Goal: Communication & Community: Ask a question

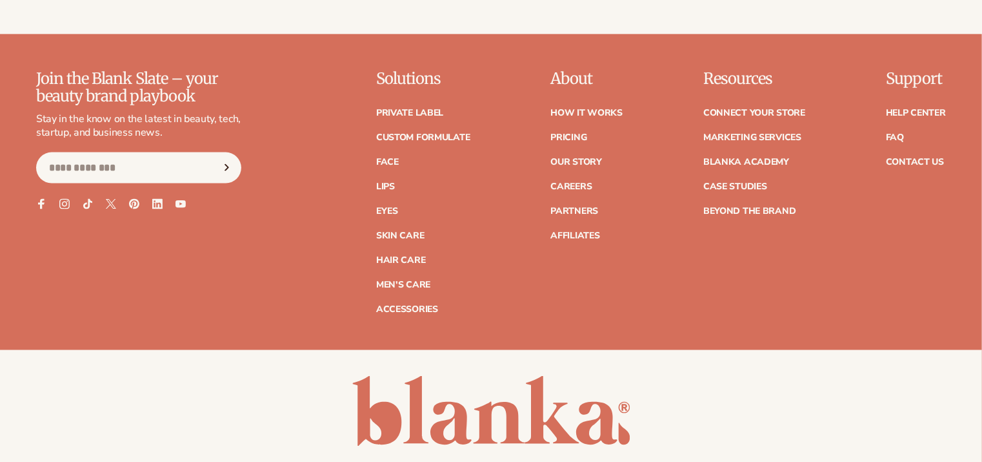
scroll to position [831, 0]
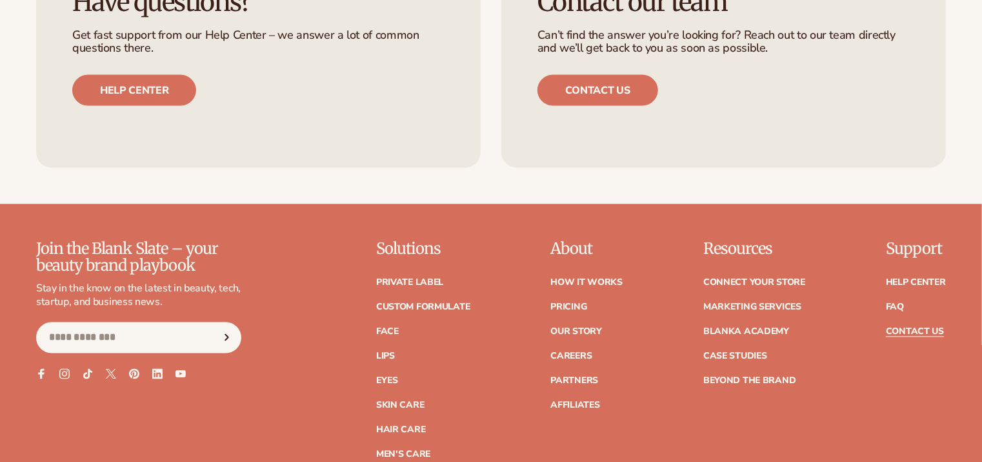
scroll to position [968, 0]
click at [925, 278] on link "Help Center" at bounding box center [916, 282] width 60 height 9
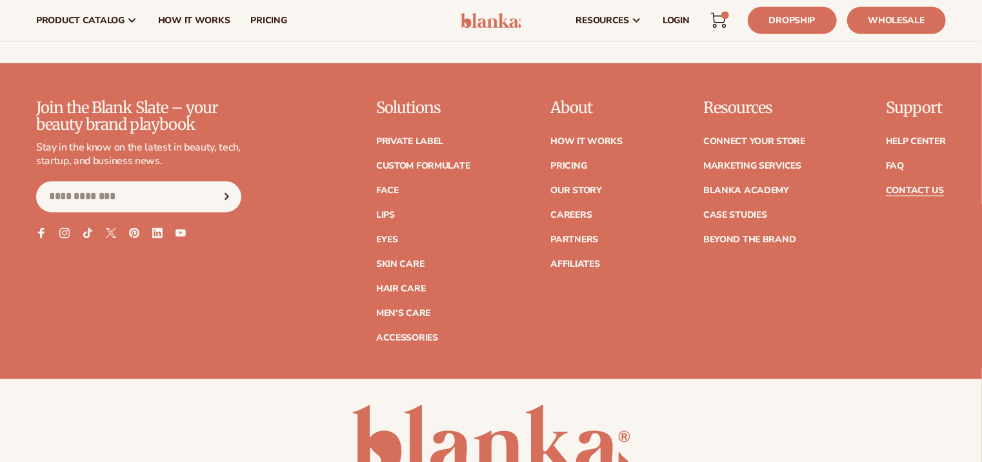
scroll to position [762, 0]
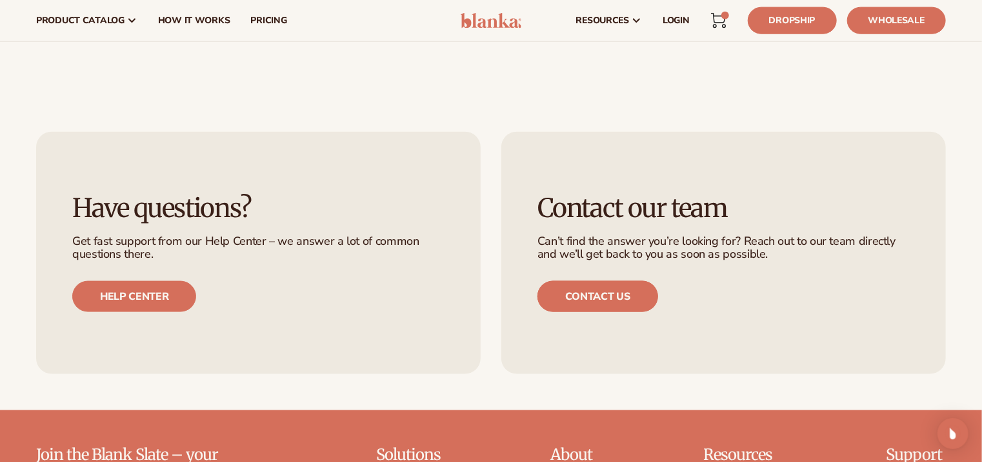
click at [603, 292] on link "Contact us" at bounding box center [598, 296] width 121 height 31
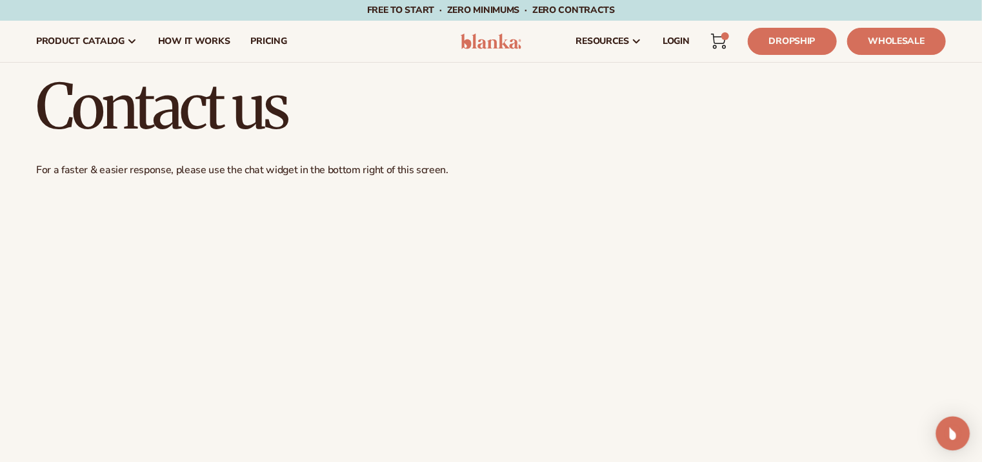
click at [961, 431] on div "Open Intercom Messenger" at bounding box center [954, 433] width 34 height 34
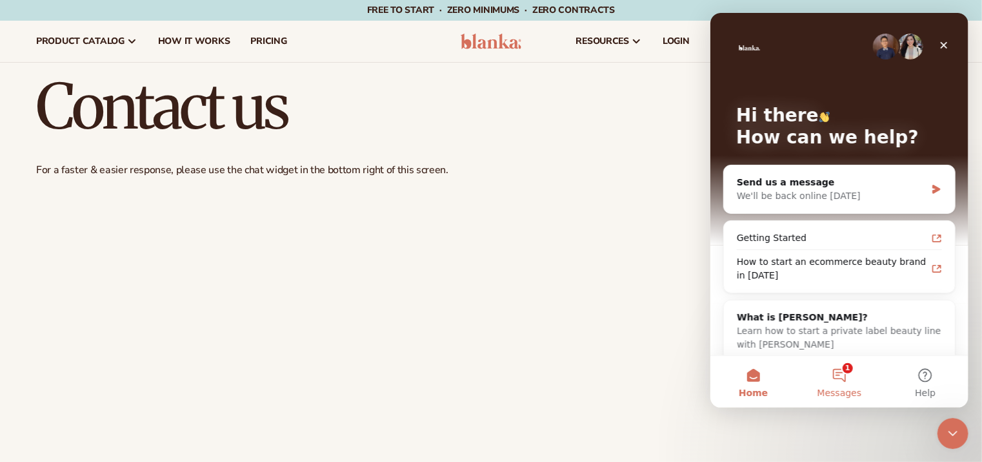
click at [841, 369] on button "1 Messages" at bounding box center [839, 382] width 86 height 52
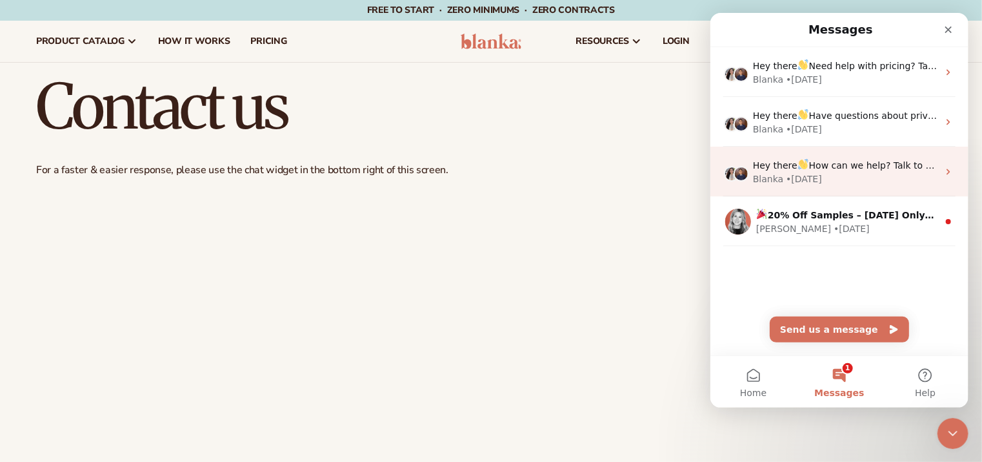
click at [844, 172] on div "Blanka • 4w ago" at bounding box center [845, 179] width 185 height 14
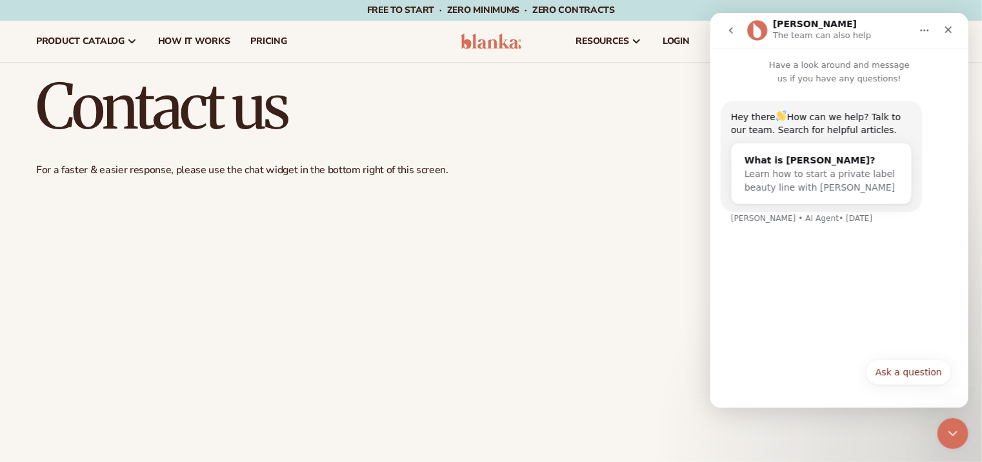
click at [848, 108] on div "Hey there How can we help? Talk to our team. Search for helpful articles." at bounding box center [821, 122] width 181 height 28
click at [754, 214] on div "Lee • AI Agent • 4w ago" at bounding box center [801, 218] width 141 height 8
click at [904, 372] on button "Ask a question" at bounding box center [909, 372] width 86 height 26
type input "**********"
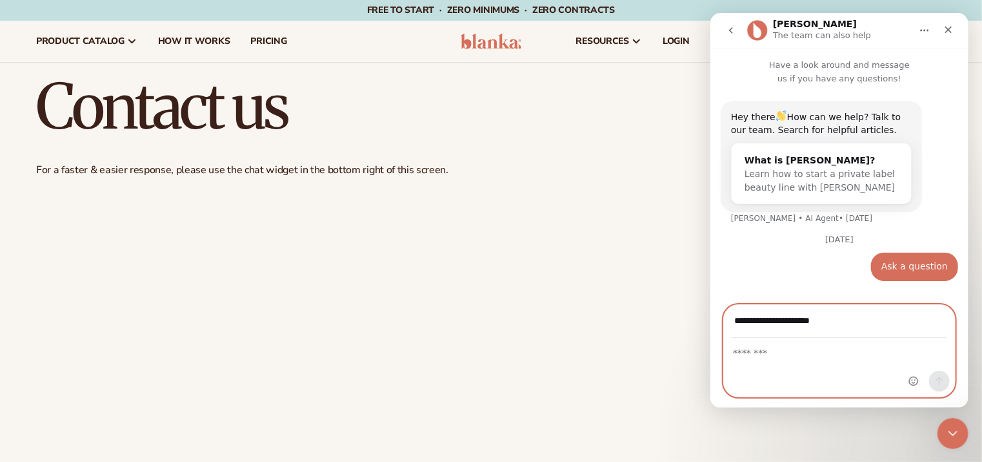
click at [742, 358] on textarea "Message…" at bounding box center [839, 349] width 231 height 22
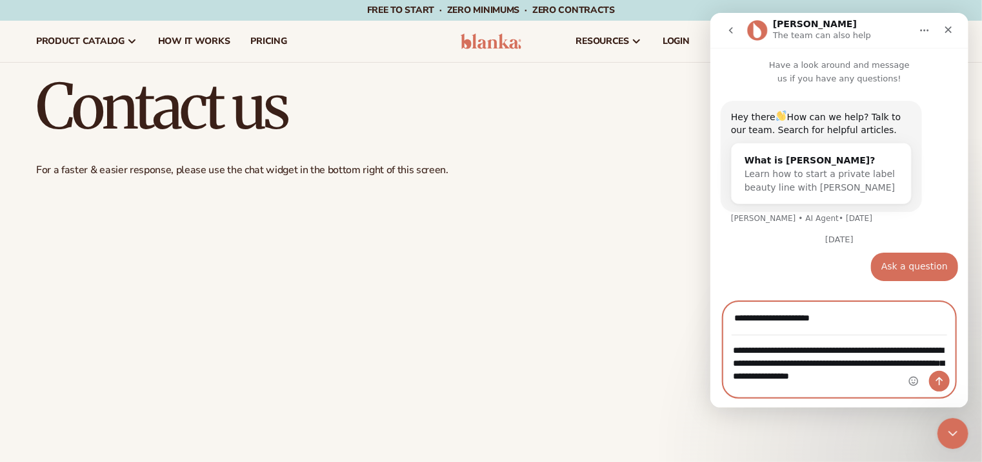
drag, startPoint x: 902, startPoint y: 380, endPoint x: 922, endPoint y: 382, distance: 20.2
click at [922, 382] on div "**********" at bounding box center [839, 366] width 231 height 61
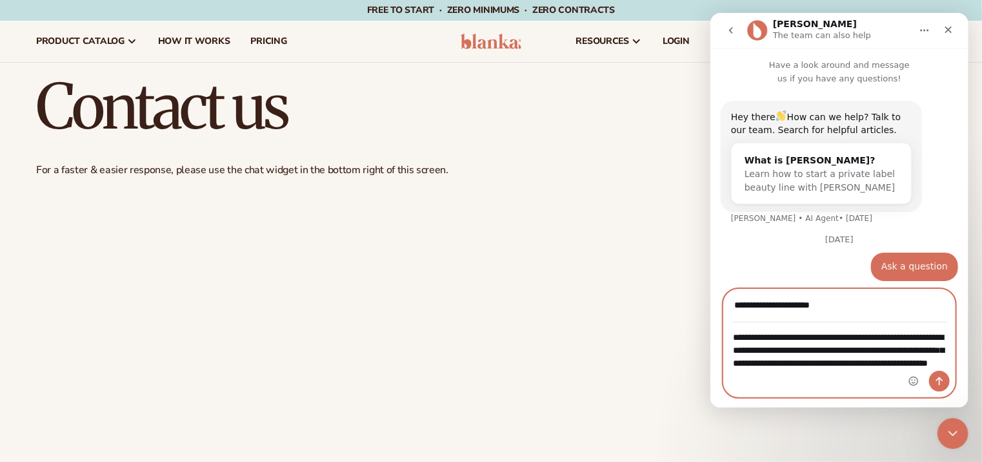
click at [877, 383] on textarea "**********" at bounding box center [839, 353] width 231 height 61
type textarea "**********"
click at [941, 379] on icon "Send a message…" at bounding box center [939, 381] width 7 height 8
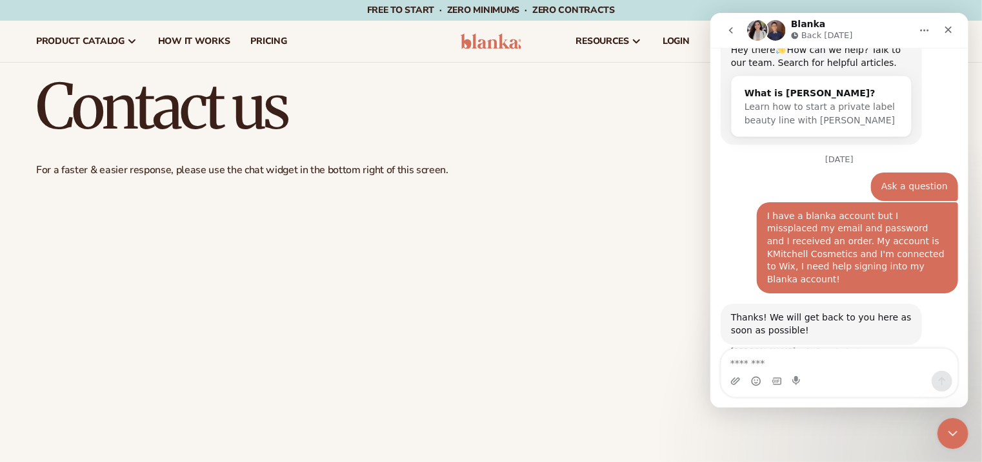
scroll to position [112, 0]
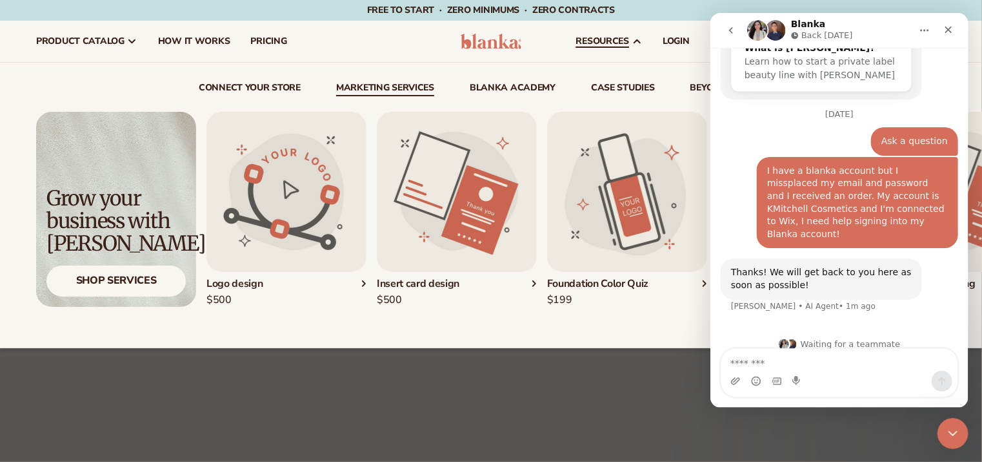
click at [413, 68] on div "connect your store Marketing services" at bounding box center [491, 205] width 910 height 285
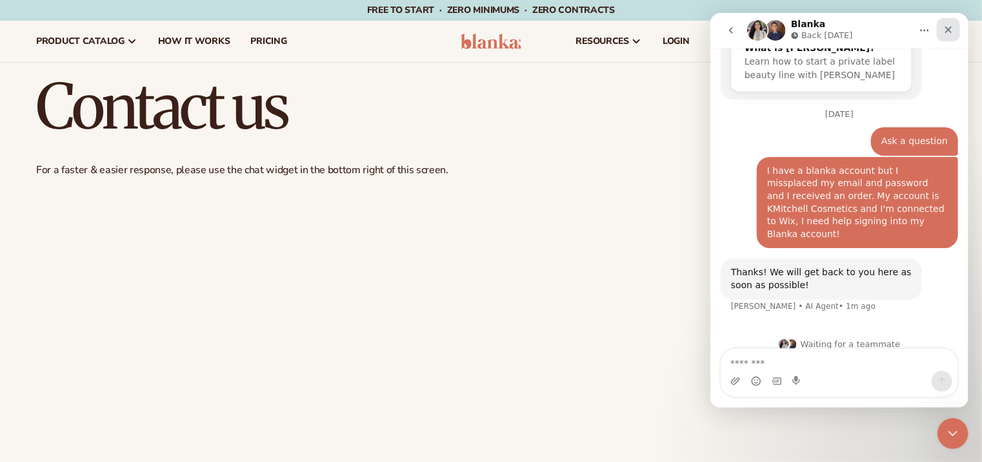
click at [948, 28] on icon "Close" at bounding box center [948, 30] width 10 height 10
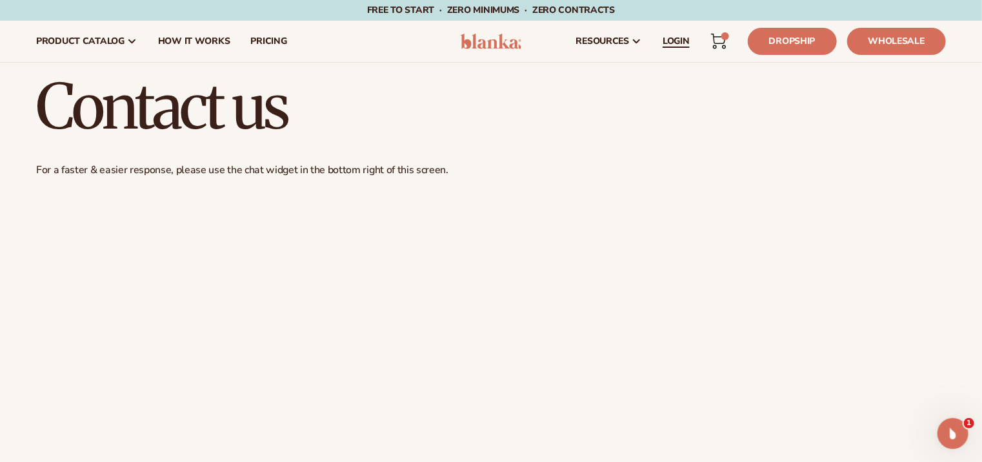
click at [679, 39] on span "LOGIN" at bounding box center [676, 41] width 27 height 10
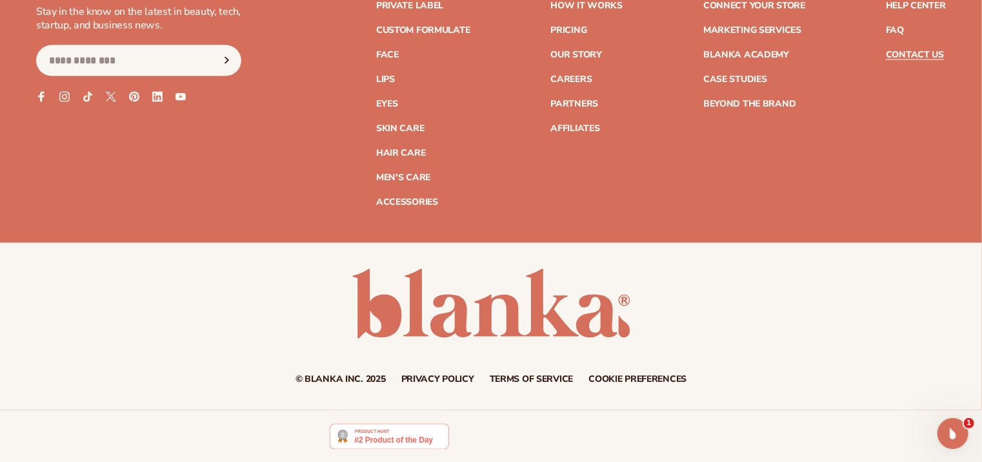
scroll to position [878, 0]
click at [953, 427] on icon "Open Intercom Messenger" at bounding box center [951, 431] width 21 height 21
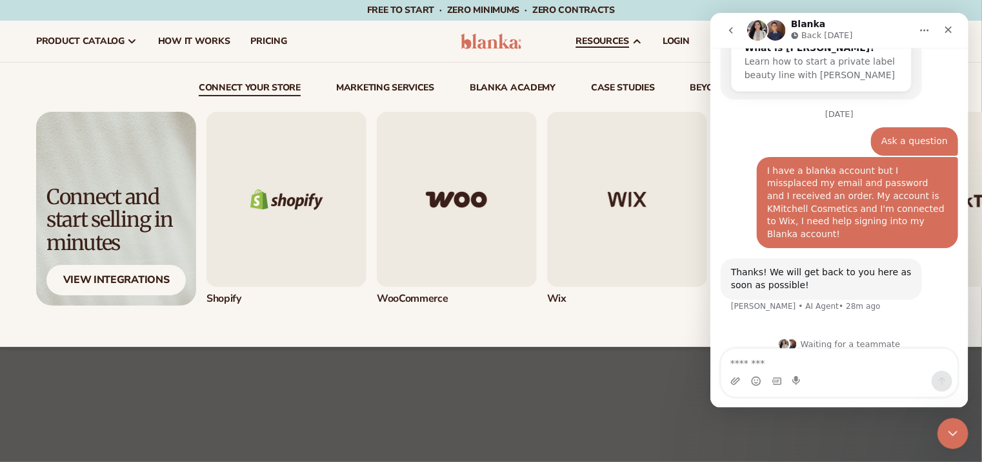
scroll to position [0, 0]
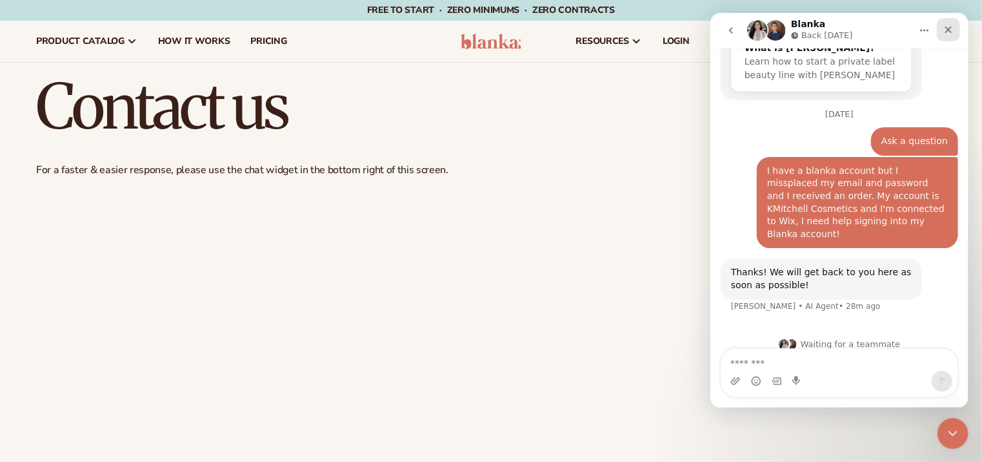
click at [950, 27] on icon "Close" at bounding box center [948, 30] width 10 height 10
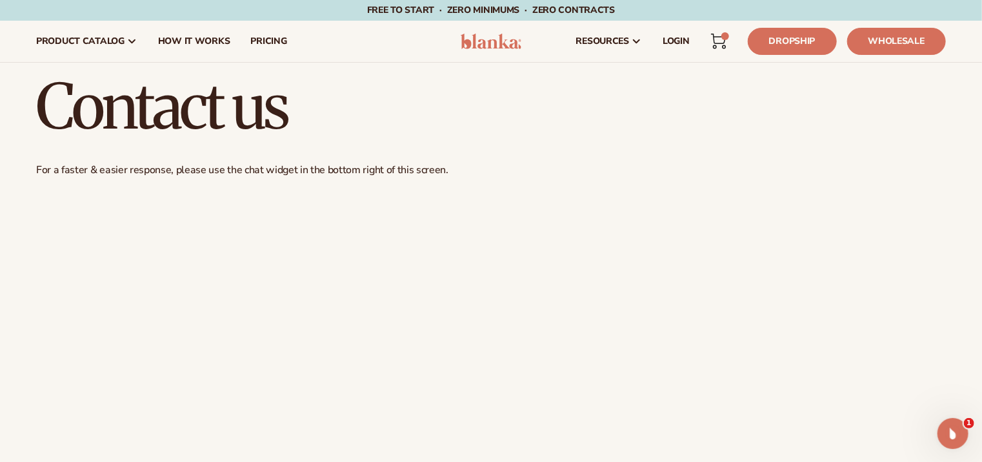
click at [483, 161] on div "Contact us For a faster & easier response, please use the chat widget in the bo…" at bounding box center [491, 277] width 982 height 428
drag, startPoint x: 336, startPoint y: 124, endPoint x: 345, endPoint y: 138, distance: 16.8
click at [345, 138] on div "Contact us For a faster & easier response, please use the chat widget in the bo…" at bounding box center [491, 277] width 982 height 428
click at [720, 37] on icon at bounding box center [719, 39] width 14 height 10
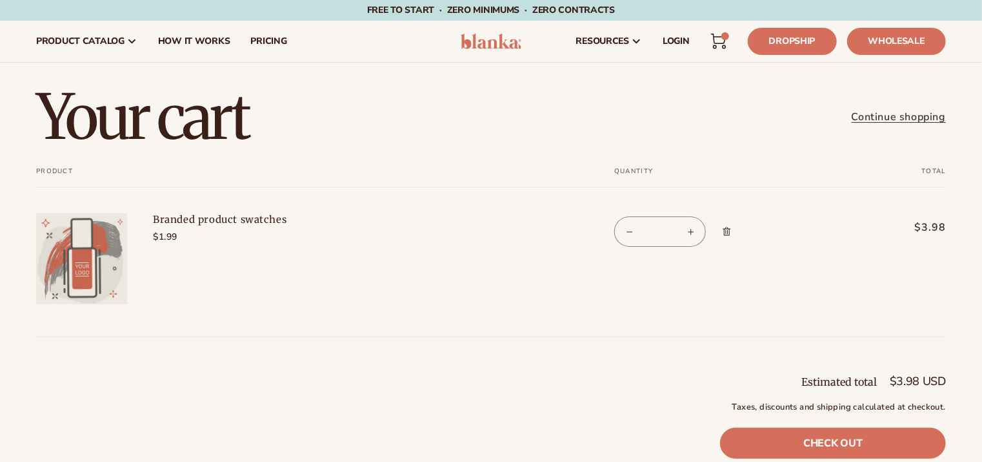
click at [625, 230] on button "Decrease quantity for Branded product swatches" at bounding box center [629, 231] width 29 height 30
type input "*"
